Goal: Feedback & Contribution: Submit feedback/report problem

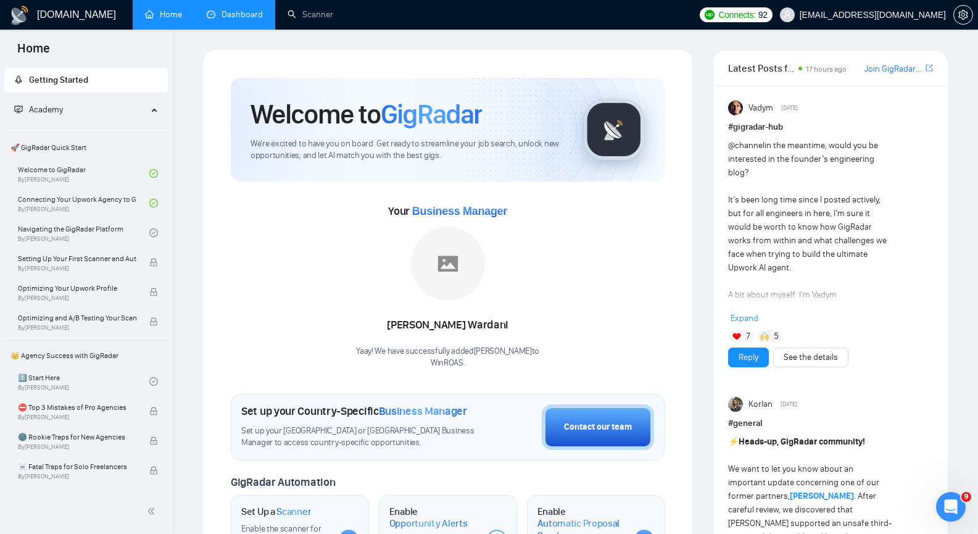
click at [251, 20] on link "Dashboard" at bounding box center [235, 14] width 56 height 10
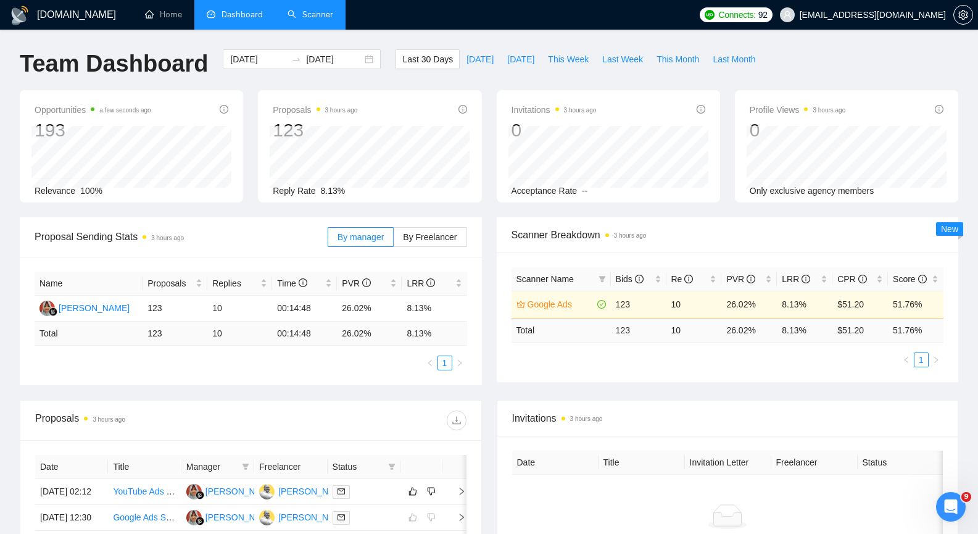
click at [327, 9] on link "Scanner" at bounding box center [311, 14] width 46 height 10
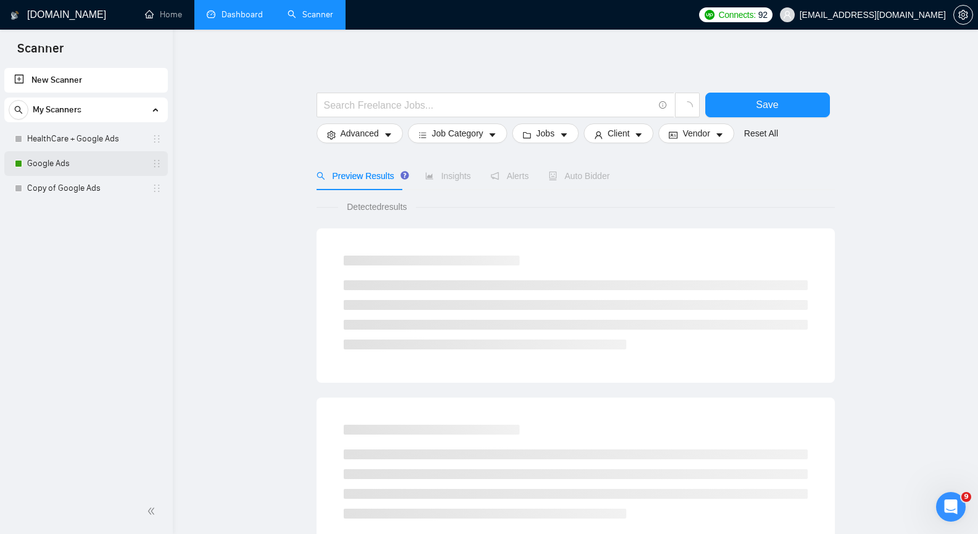
click at [58, 162] on link "Google Ads" at bounding box center [85, 163] width 117 height 25
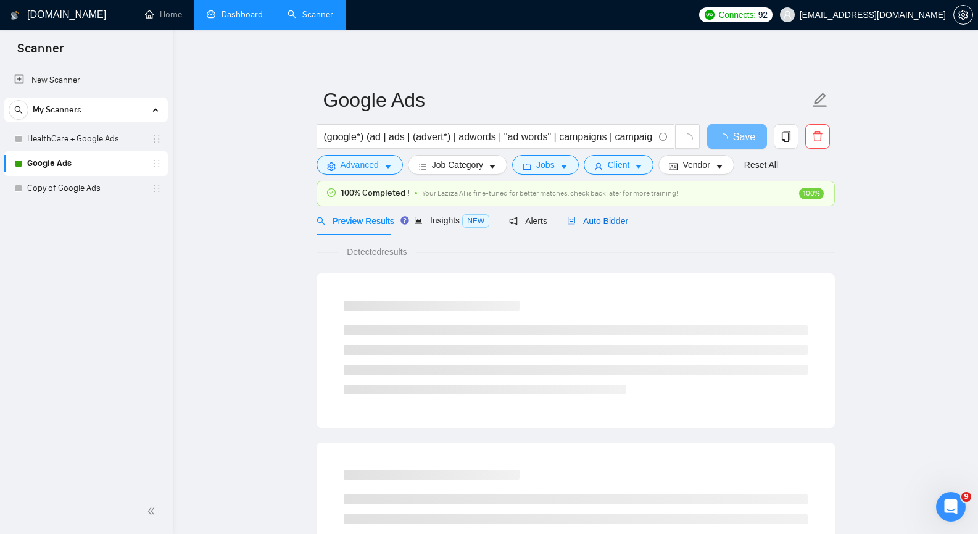
drag, startPoint x: 602, startPoint y: 220, endPoint x: 634, endPoint y: 227, distance: 32.9
click at [603, 220] on span "Auto Bidder" at bounding box center [597, 221] width 61 height 10
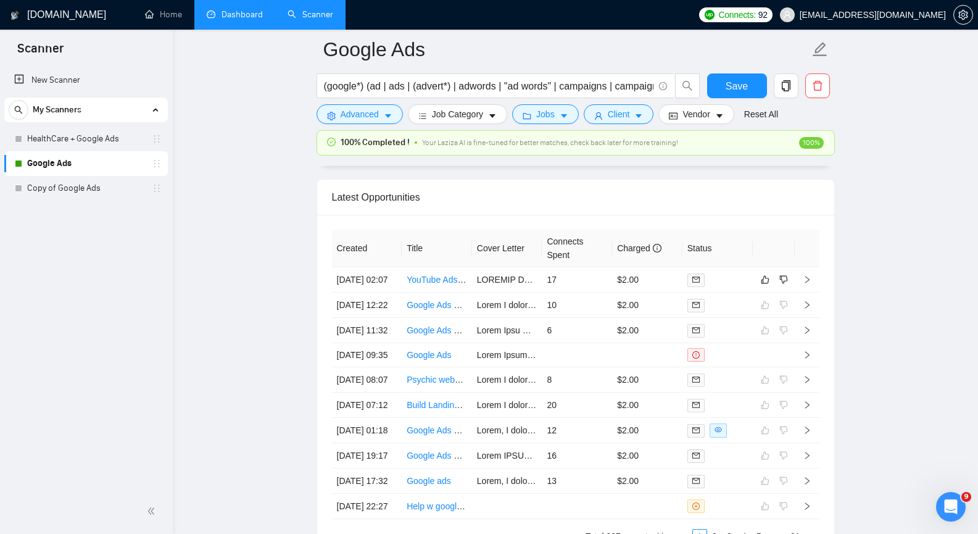
scroll to position [3085, 0]
click at [810, 284] on icon "right" at bounding box center [807, 279] width 9 height 9
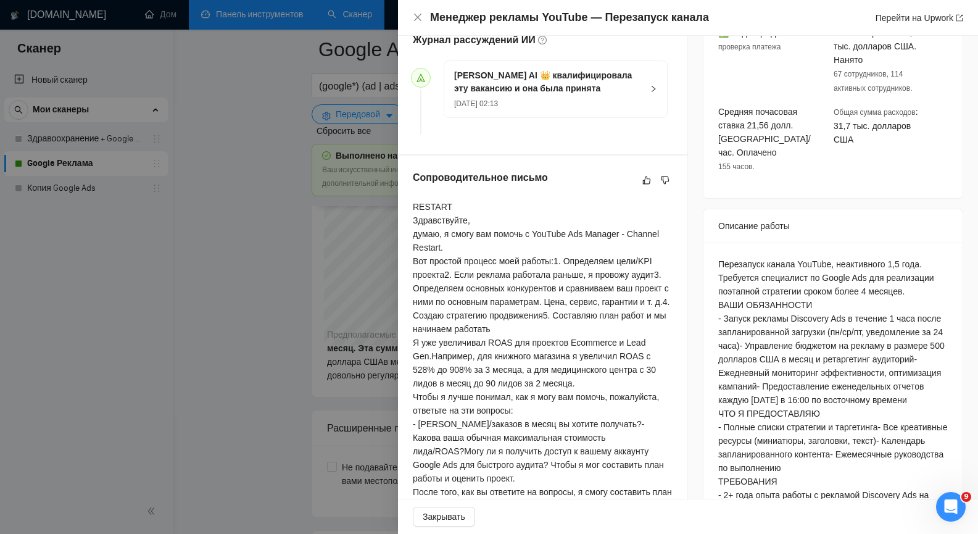
scroll to position [354, 0]
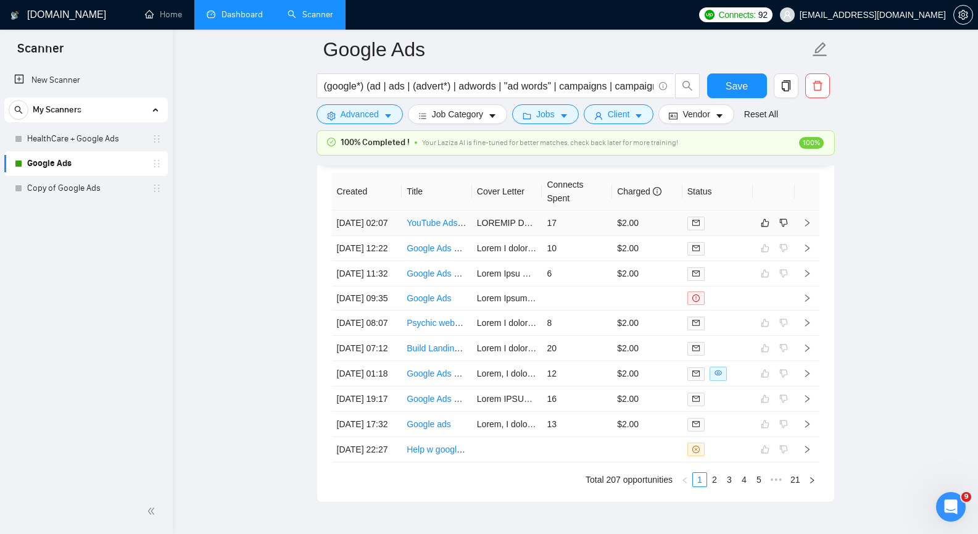
scroll to position [3147, 0]
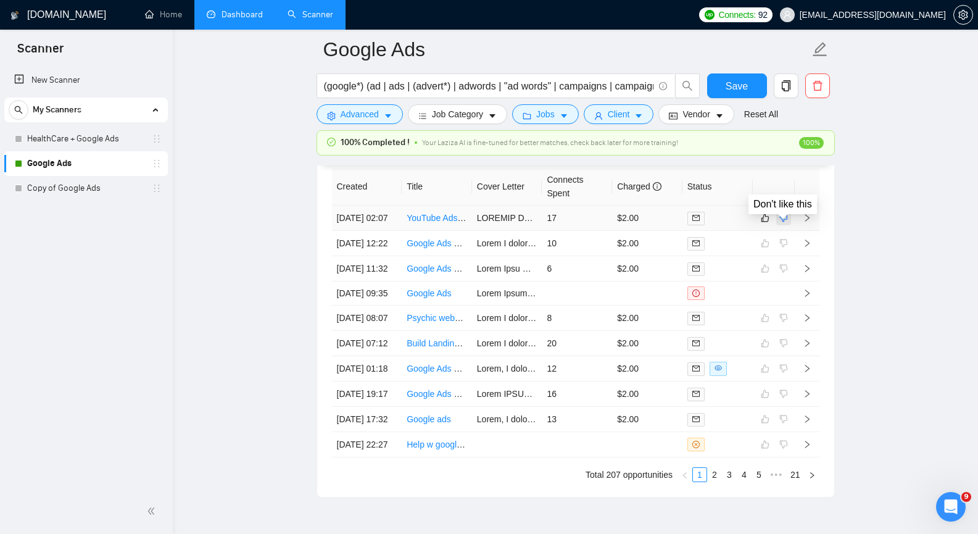
click at [784, 223] on icon "dislike" at bounding box center [783, 218] width 9 height 10
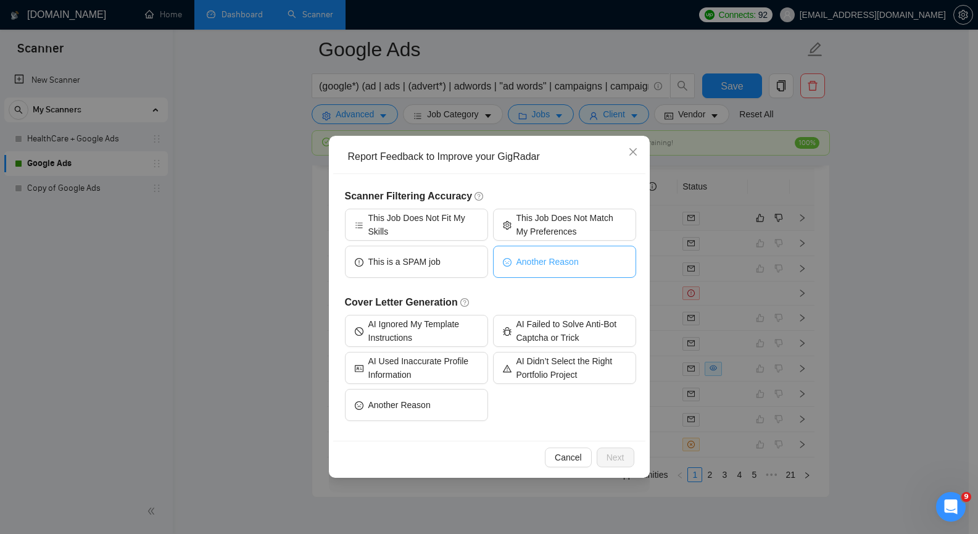
click at [528, 260] on span "Another Reason" at bounding box center [548, 262] width 62 height 14
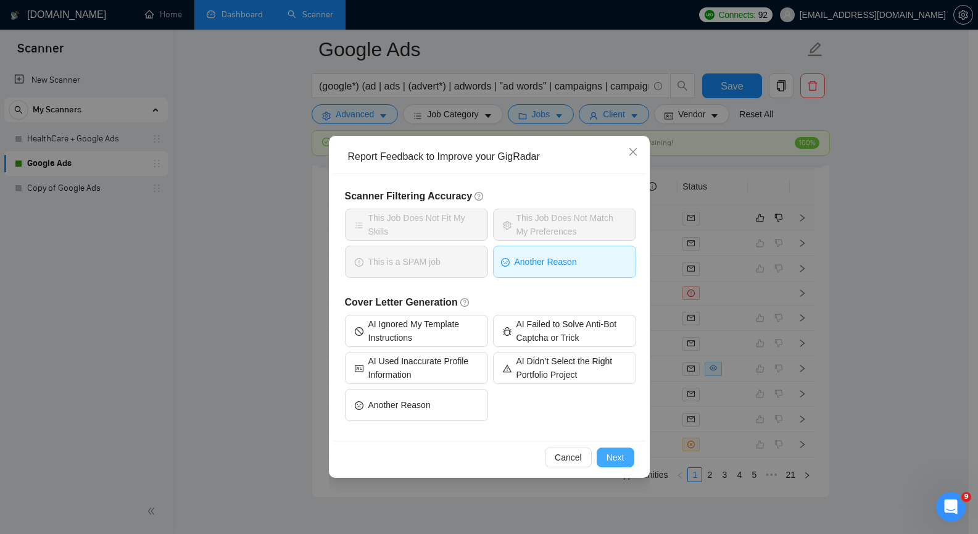
click at [618, 450] on button "Next" at bounding box center [616, 457] width 38 height 20
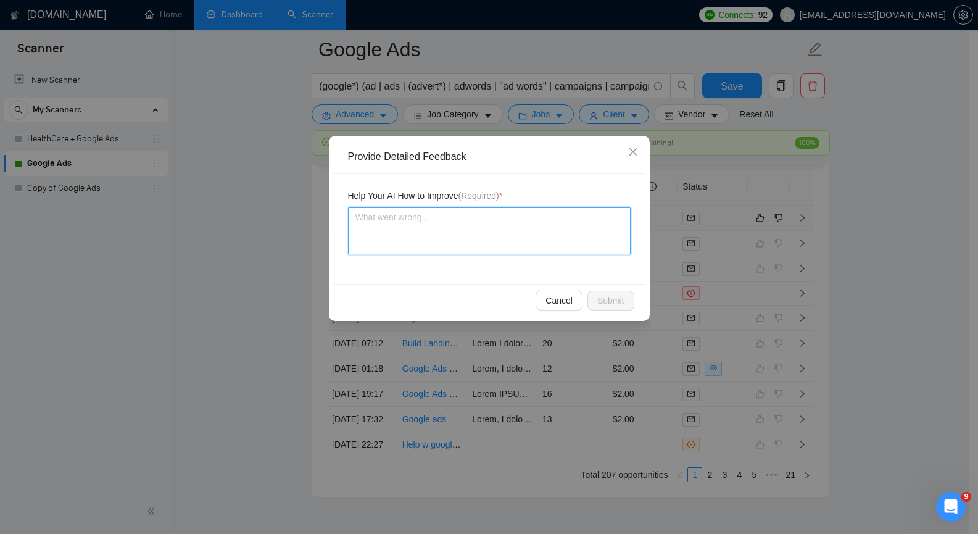
click at [431, 241] on textarea at bounding box center [489, 230] width 283 height 47
paste textarea "The client is only willing to pay $250. I am interested in projects starting at…"
type textarea "The client is only willing to pay $250. I am interested in projects starting at…"
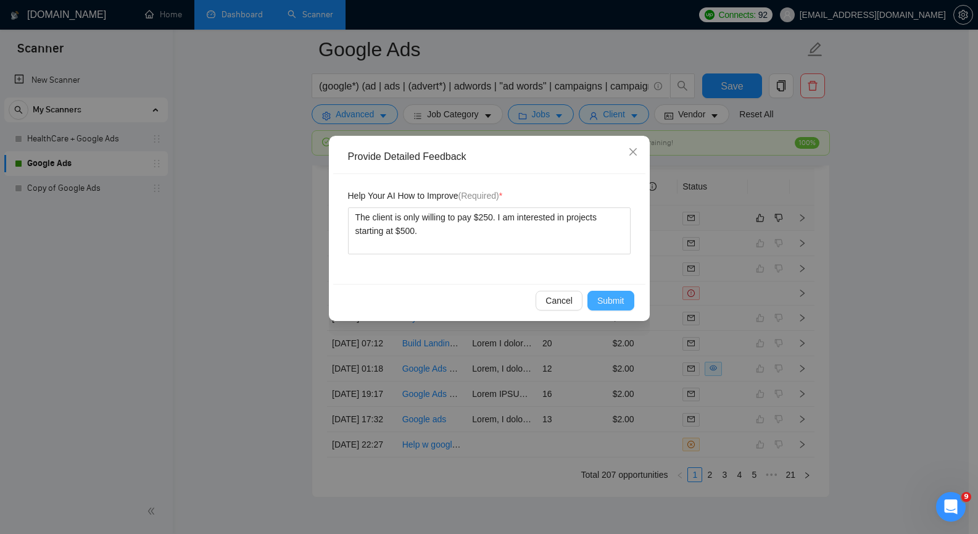
click at [613, 300] on span "Submit" at bounding box center [610, 301] width 27 height 14
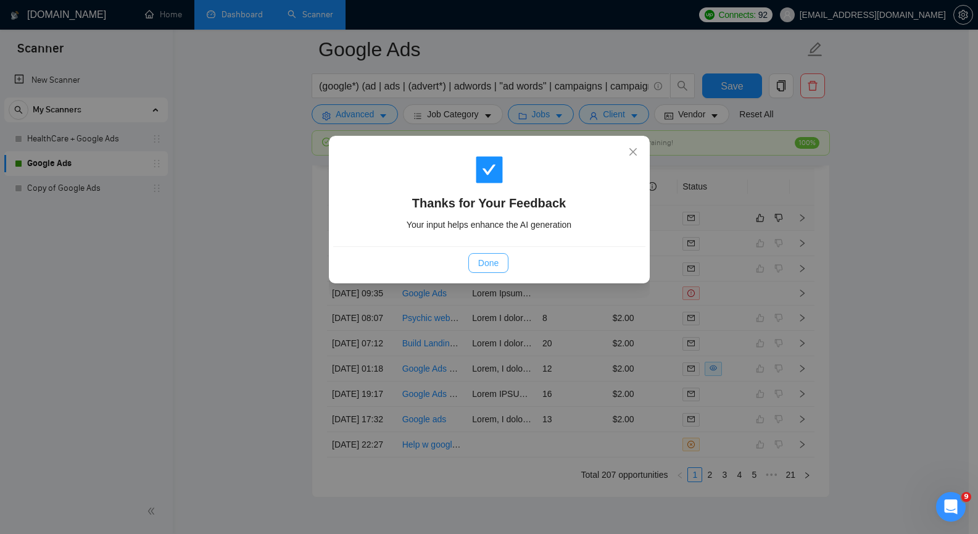
click at [497, 263] on span "Done" at bounding box center [488, 263] width 20 height 14
